Goal: Task Accomplishment & Management: Complete application form

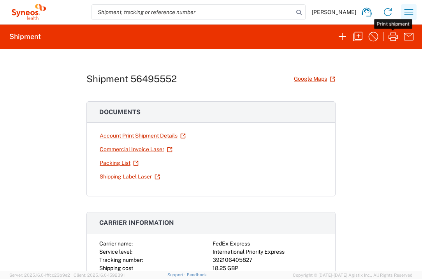
click at [413, 12] on icon "button" at bounding box center [408, 12] width 12 height 12
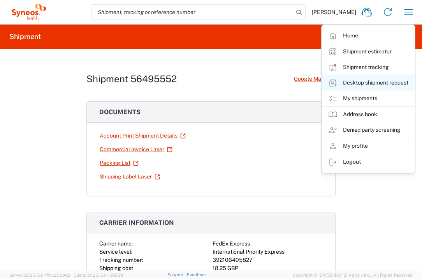
click at [385, 87] on link "Desktop shipment request" at bounding box center [368, 83] width 93 height 16
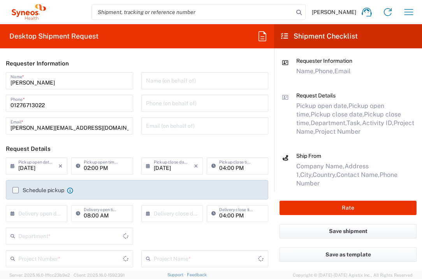
type input "[GEOGRAPHIC_DATA]"
type input "3235"
click at [30, 212] on input "text" at bounding box center [38, 213] width 40 height 14
drag, startPoint x: 58, startPoint y: 272, endPoint x: 114, endPoint y: 228, distance: 71.9
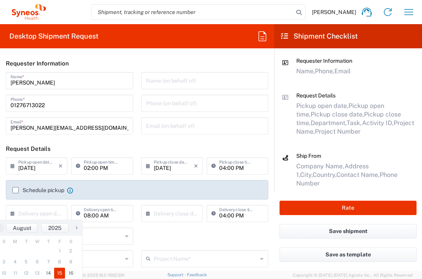
click at [58, 272] on span "15" at bounding box center [59, 272] width 11 height 11
type input "[DATE]"
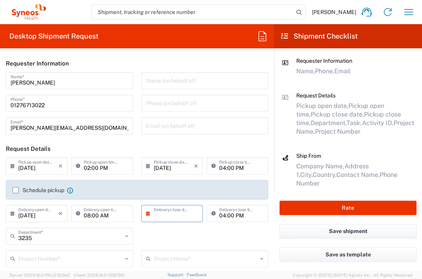
click at [158, 216] on input "text" at bounding box center [174, 213] width 40 height 14
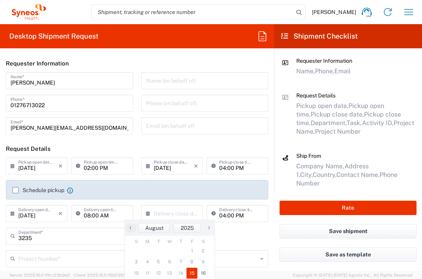
click at [195, 273] on span "15" at bounding box center [191, 272] width 11 height 11
type input "[DATE]"
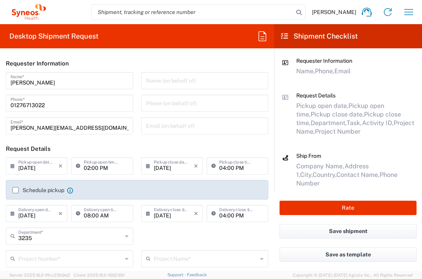
click at [97, 261] on input "text" at bounding box center [70, 258] width 104 height 14
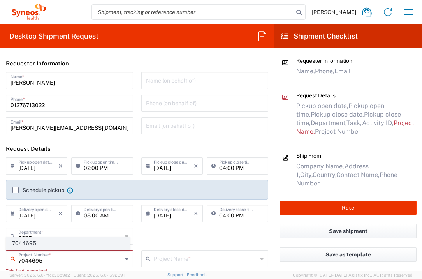
type input "7044695"
click at [84, 241] on span "7044695" at bounding box center [68, 243] width 123 height 12
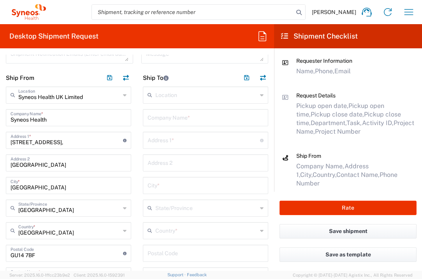
type input "Otsuka 7044695"
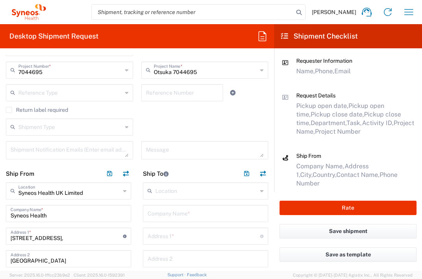
scroll to position [189, 0]
click at [211, 212] on input "text" at bounding box center [206, 212] width 116 height 14
type input "Clineca AD"
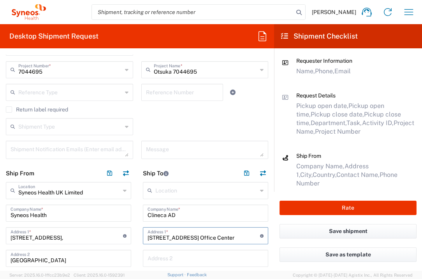
type input "[STREET_ADDRESS] Office Center"
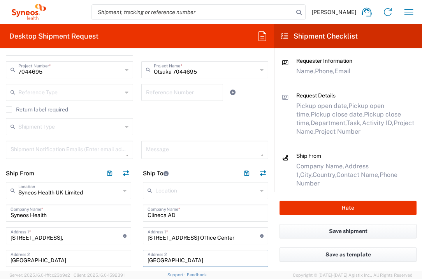
type input "[GEOGRAPHIC_DATA]"
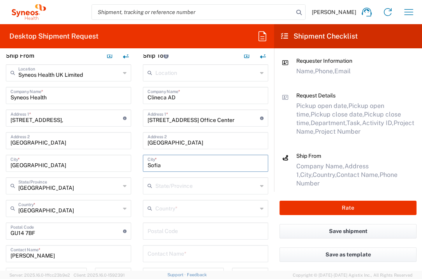
type input "Sofia"
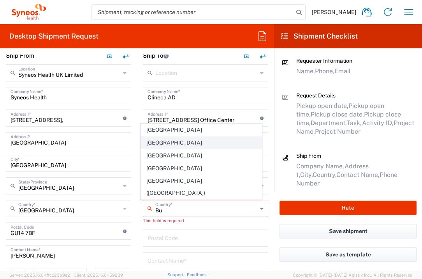
click at [148, 149] on span "[GEOGRAPHIC_DATA]" at bounding box center [201, 143] width 121 height 12
type input "[GEOGRAPHIC_DATA]"
type input "Sender/Shipper"
type input "Delivery Duty Paid"
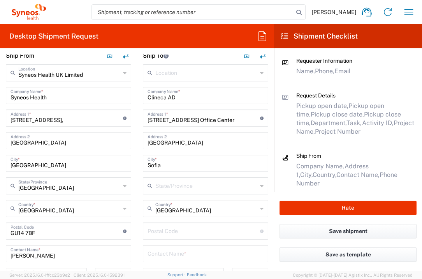
click at [162, 224] on input "undefined" at bounding box center [204, 230] width 112 height 14
type input "1407"
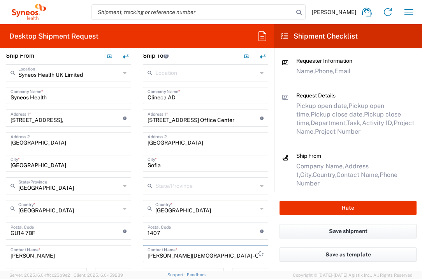
type input "[PERSON_NAME][DEMOGRAPHIC_DATA] - CEO"
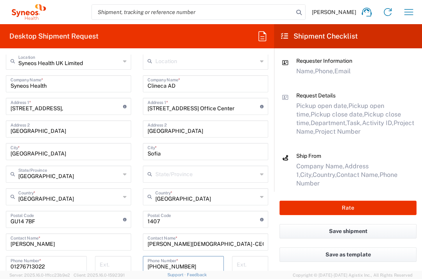
type input "[PHONE_NUMBER]"
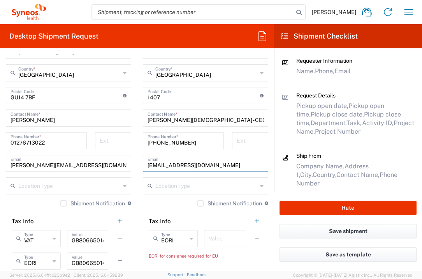
type input "[EMAIL_ADDRESS][DOMAIN_NAME]"
click at [226, 238] on input "text" at bounding box center [225, 238] width 32 height 14
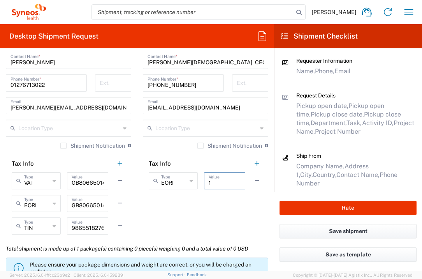
scroll to position [546, 0]
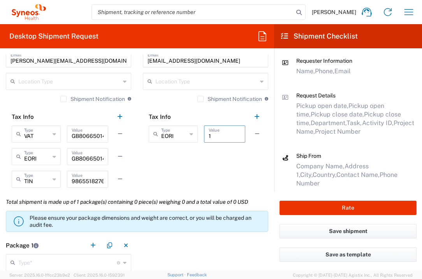
type input "1"
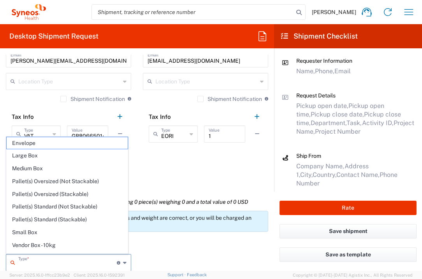
click at [88, 259] on input "text" at bounding box center [67, 262] width 98 height 14
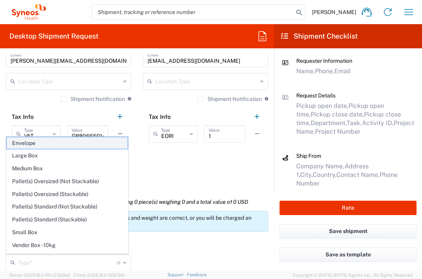
click at [75, 142] on span "Envelope" at bounding box center [67, 143] width 121 height 12
type input "Envelope"
type input "1"
type input "9.5"
type input "12.5"
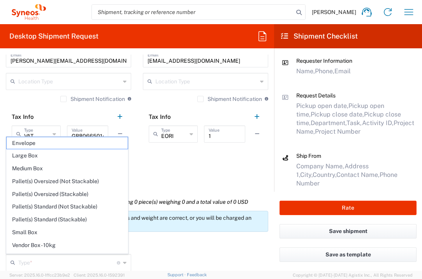
type input "0.25"
type input "in"
type input "0.45"
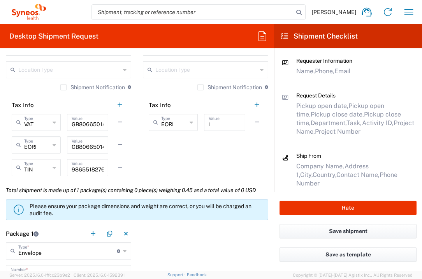
scroll to position [640, 0]
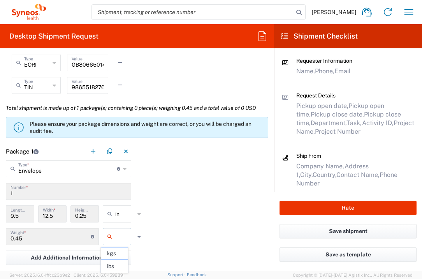
click at [118, 235] on input "text" at bounding box center [124, 236] width 19 height 12
click at [116, 263] on span "lbs" at bounding box center [114, 266] width 26 height 12
type input "lbs"
click at [97, 259] on span "Add Additional Information" at bounding box center [67, 257] width 72 height 7
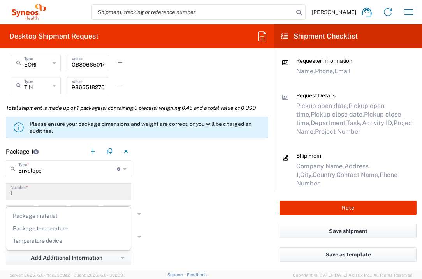
click at [186, 216] on div "Package 1 Envelope Type * Material used to package goods Envelope Large Box Med…" at bounding box center [137, 226] width 274 height 168
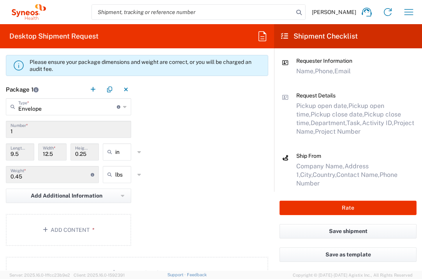
scroll to position [706, 0]
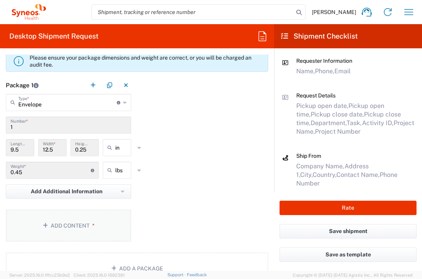
click at [122, 220] on button "Add Content *" at bounding box center [68, 225] width 125 height 32
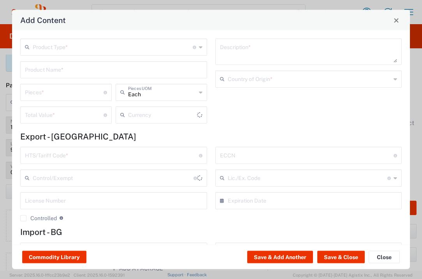
type input "US Dollar"
click at [75, 50] on input "text" at bounding box center [113, 47] width 160 height 14
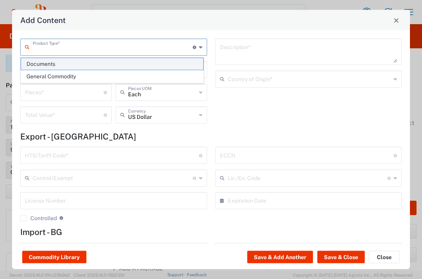
click at [74, 61] on span "Documents" at bounding box center [112, 64] width 182 height 12
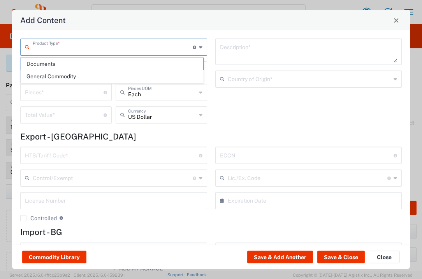
type input "Documents"
type input "1"
type textarea "Documents"
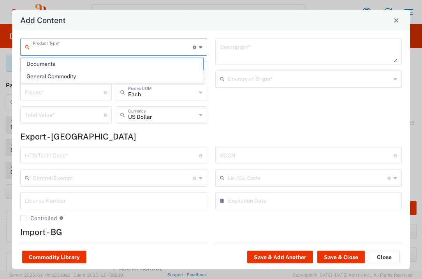
type input "[GEOGRAPHIC_DATA]"
type input "0000.00.0000"
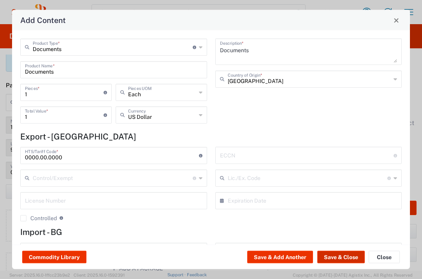
click at [328, 260] on button "Save & Close" at bounding box center [340, 257] width 47 height 12
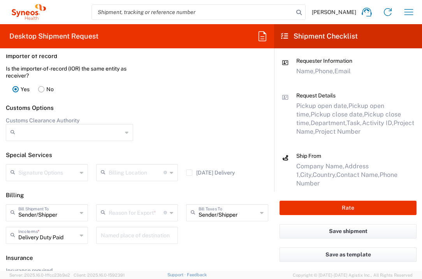
scroll to position [1088, 0]
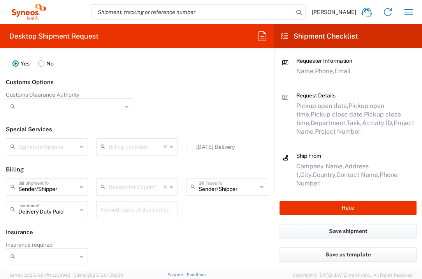
click at [138, 186] on input "text" at bounding box center [136, 186] width 55 height 14
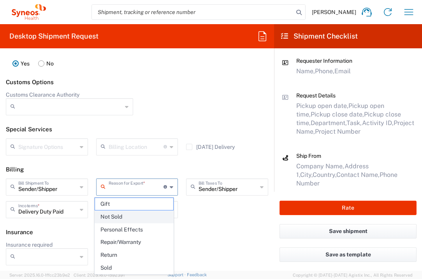
click at [139, 214] on span "Not Sold" at bounding box center [134, 217] width 79 height 12
type input "Not Sold"
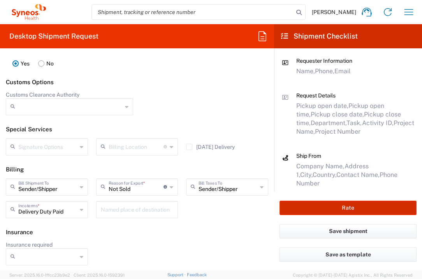
click at [314, 211] on button "Rate" at bounding box center [347, 207] width 137 height 14
type input "7044695"
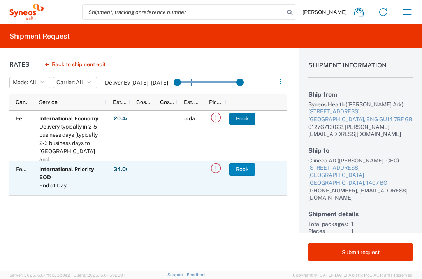
click at [248, 172] on button "Book" at bounding box center [242, 169] width 26 height 12
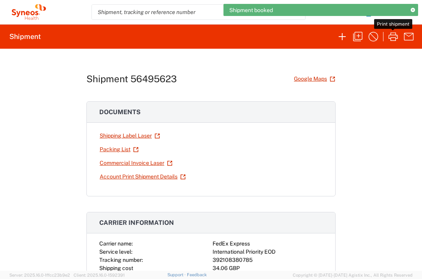
click at [390, 37] on icon "button" at bounding box center [392, 36] width 9 height 9
